Goal: Task Accomplishment & Management: Complete application form

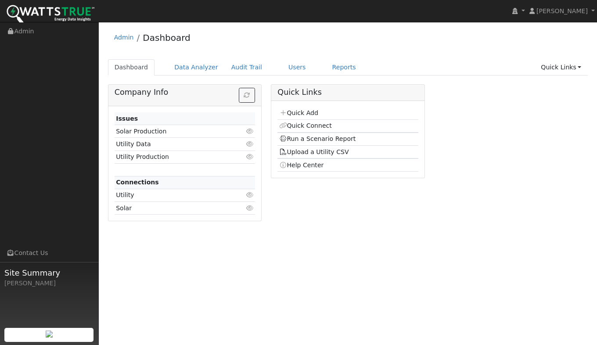
click at [302, 115] on link "Quick Add" at bounding box center [298, 112] width 39 height 7
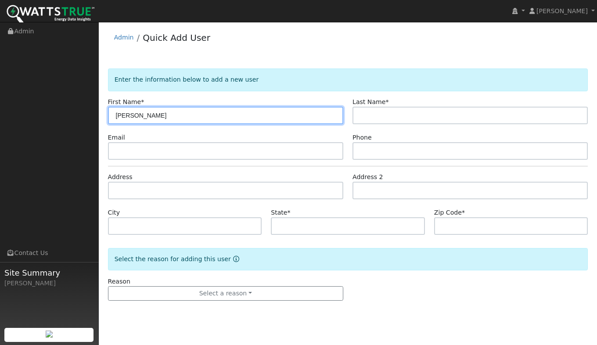
type input "[PERSON_NAME]"
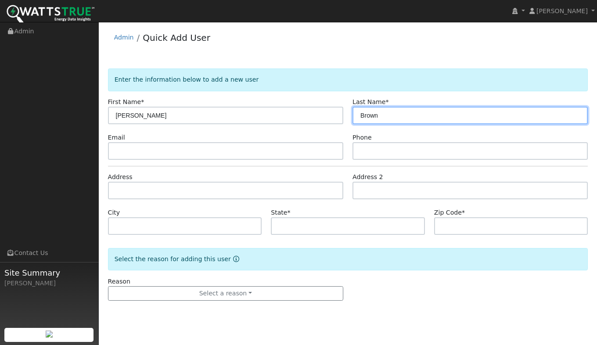
type input "Brown"
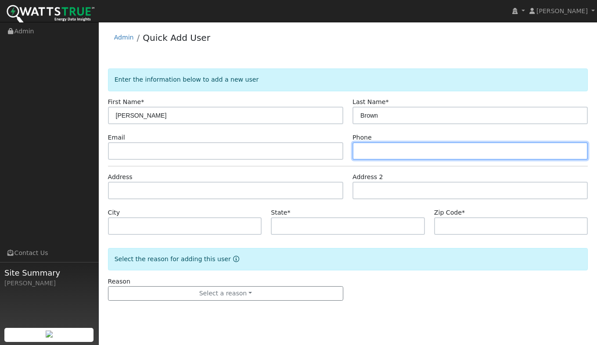
click at [371, 150] on input "text" at bounding box center [470, 151] width 235 height 18
type input "5306819070"
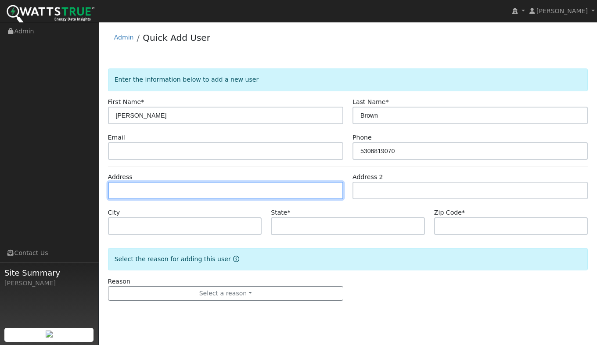
click at [163, 193] on input "text" at bounding box center [225, 191] width 235 height 18
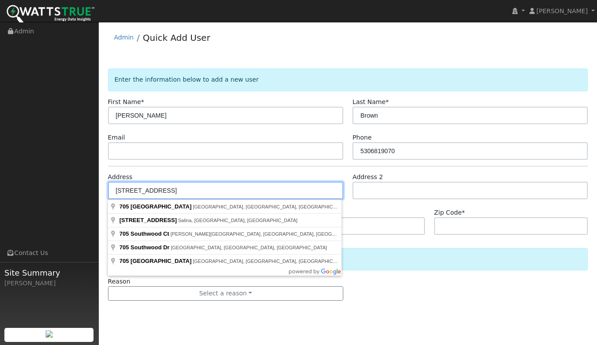
type input "705 West Southwood Drive"
type input "Woodland"
type input "CA"
type input "95695"
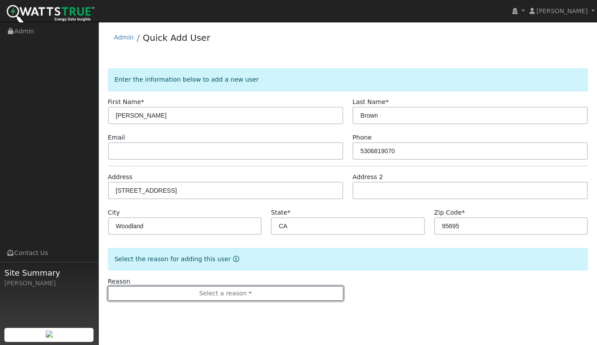
click at [206, 297] on button "Select a reason" at bounding box center [225, 293] width 235 height 15
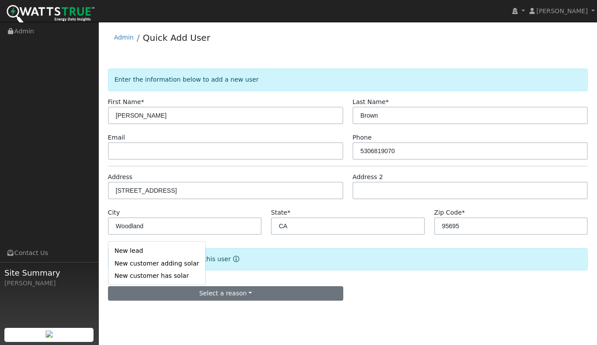
click at [145, 252] on link "New lead" at bounding box center [156, 251] width 97 height 12
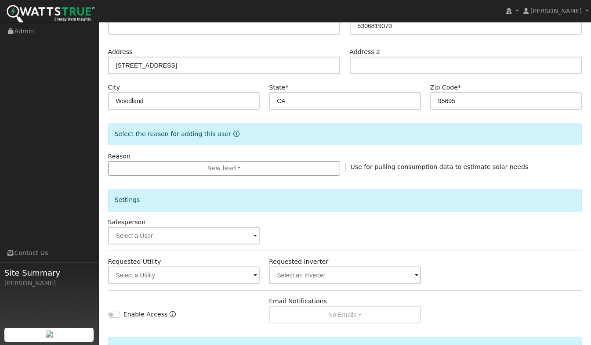
scroll to position [222, 0]
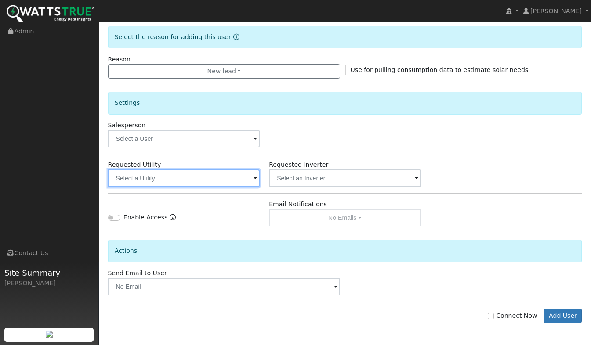
click at [148, 180] on input "text" at bounding box center [184, 178] width 152 height 18
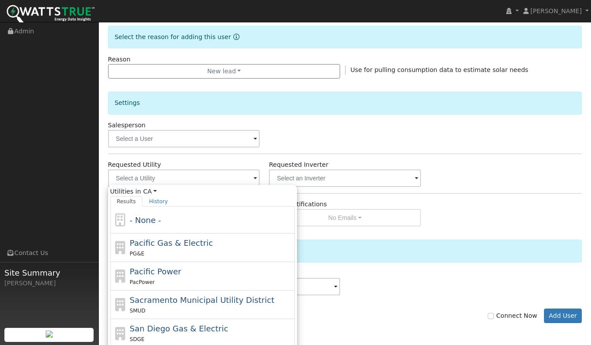
click at [162, 251] on div "PG&E" at bounding box center [211, 253] width 163 height 9
type input "Pacific Gas & Electric"
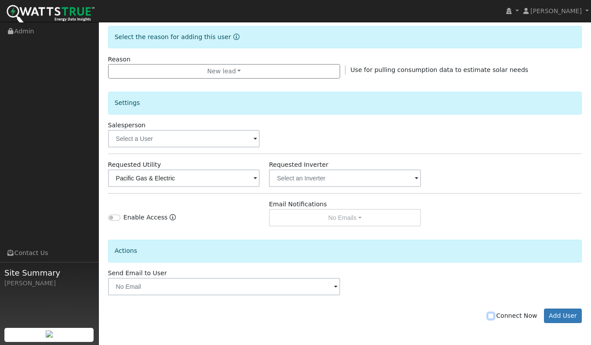
click at [493, 317] on input "Connect Now" at bounding box center [490, 316] width 6 height 6
checkbox input "true"
click at [567, 315] on button "Add User" at bounding box center [563, 316] width 38 height 15
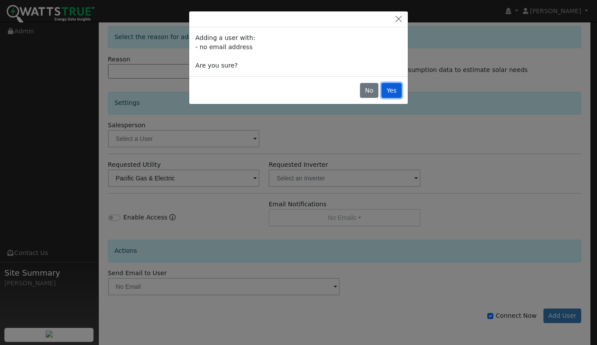
click at [394, 92] on button "Yes" at bounding box center [392, 90] width 20 height 15
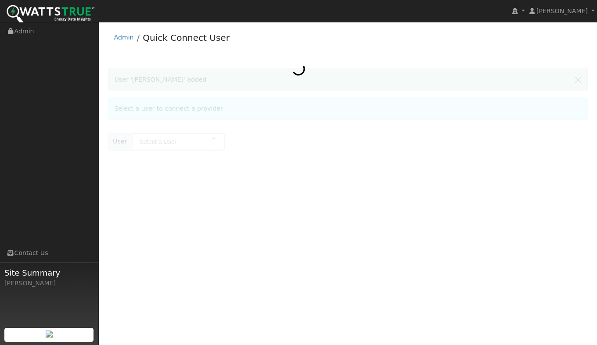
type input "[PERSON_NAME]"
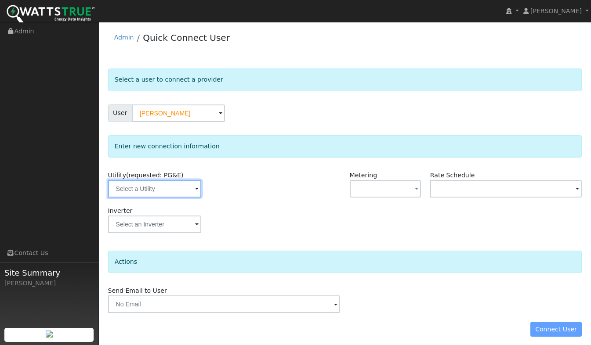
click at [134, 183] on input "text" at bounding box center [154, 189] width 93 height 18
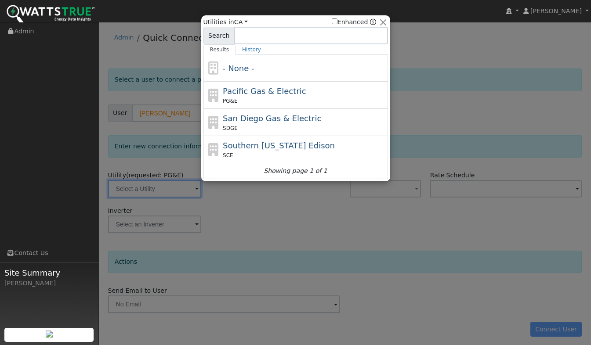
click at [248, 97] on div "Pacific Gas & Electric PG&E" at bounding box center [304, 95] width 163 height 20
type input "PG&E"
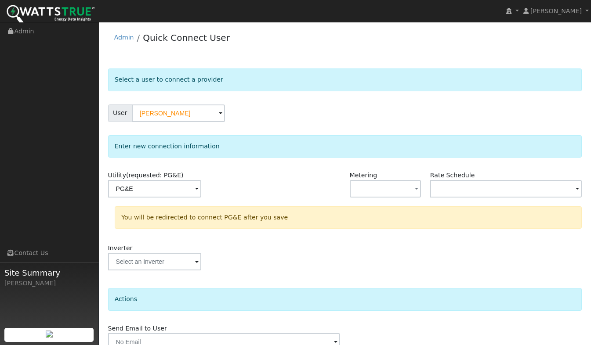
click at [311, 114] on div "User Sandra Brown" at bounding box center [345, 113] width 474 height 18
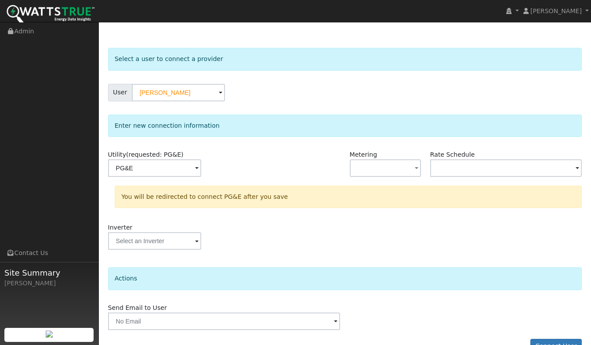
scroll to position [42, 0]
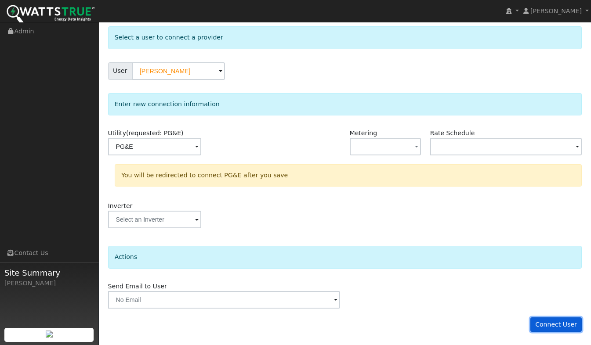
drag, startPoint x: 575, startPoint y: 317, endPoint x: 567, endPoint y: 320, distance: 8.2
click at [574, 317] on button "Connect User" at bounding box center [556, 324] width 52 height 15
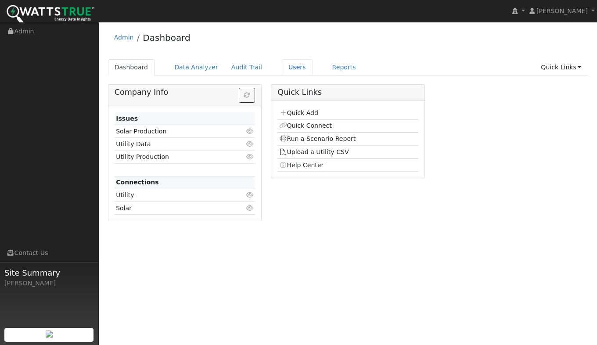
click at [284, 66] on link "Users" at bounding box center [297, 67] width 31 height 16
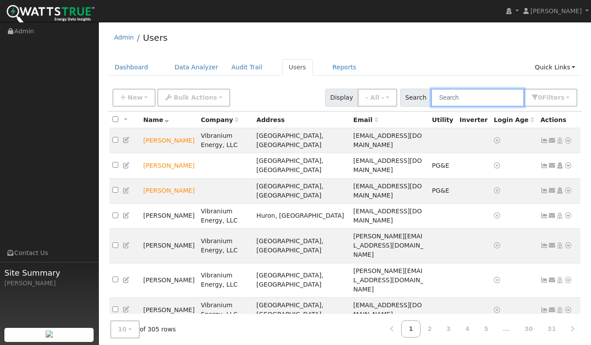
click at [475, 97] on input "text" at bounding box center [477, 98] width 93 height 18
type input "Brown"
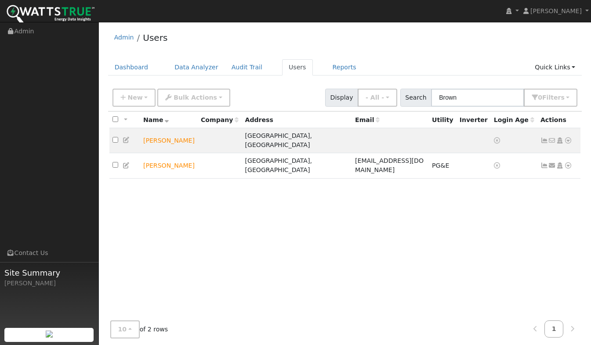
click at [568, 137] on icon at bounding box center [568, 140] width 8 height 6
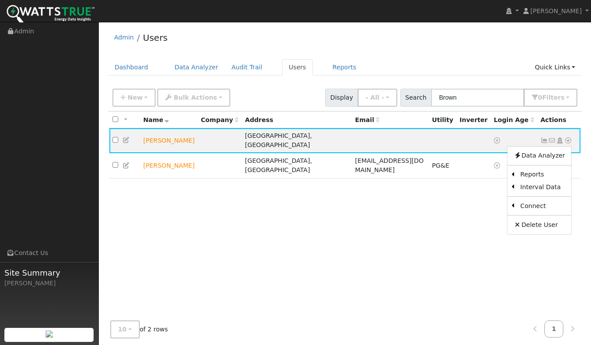
click at [0, 0] on link "Utility" at bounding box center [0, 0] width 0 height 0
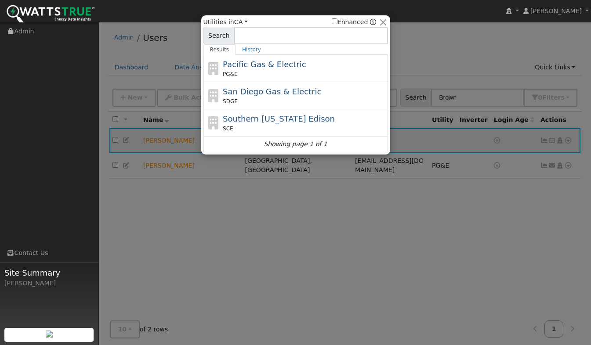
click at [251, 72] on div "PG&E" at bounding box center [304, 74] width 163 height 8
